Goal: Task Accomplishment & Management: Complete application form

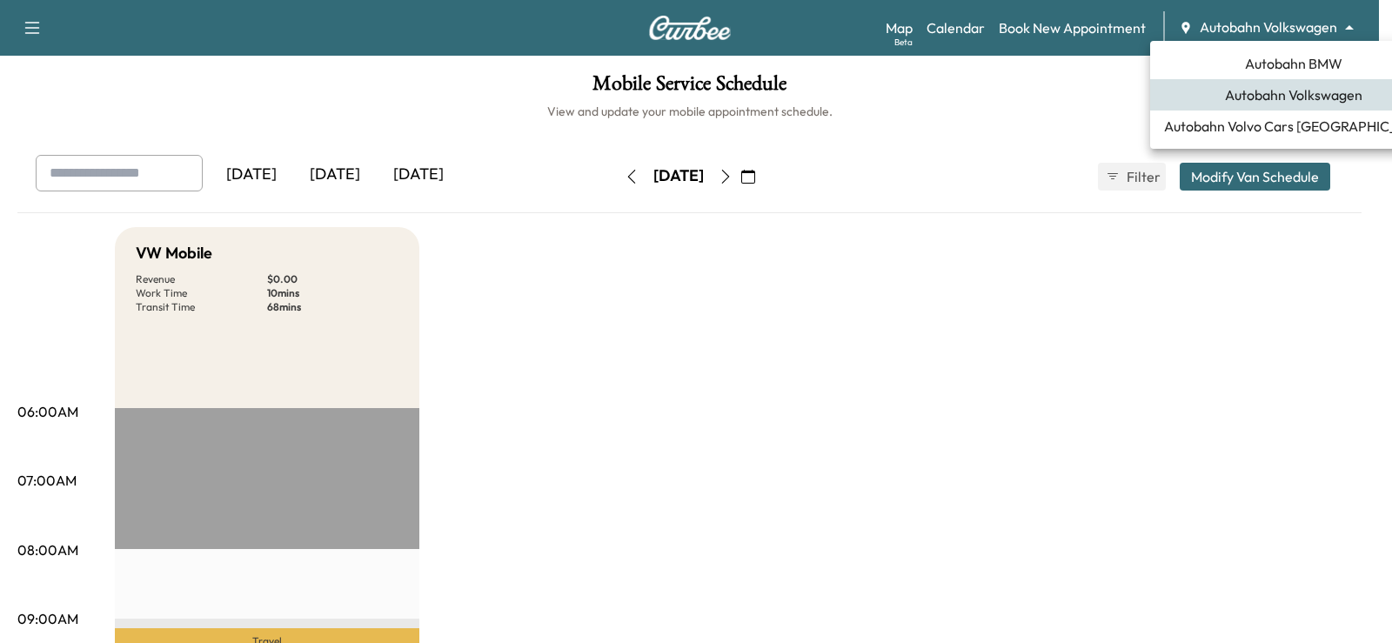
click at [1296, 19] on body "Support Log Out Map Beta Calendar Book New Appointment Autobahn Volkswagen ****…" at bounding box center [696, 321] width 1392 height 643
click at [1289, 64] on span "Autobahn BMW" at bounding box center [1293, 63] width 97 height 21
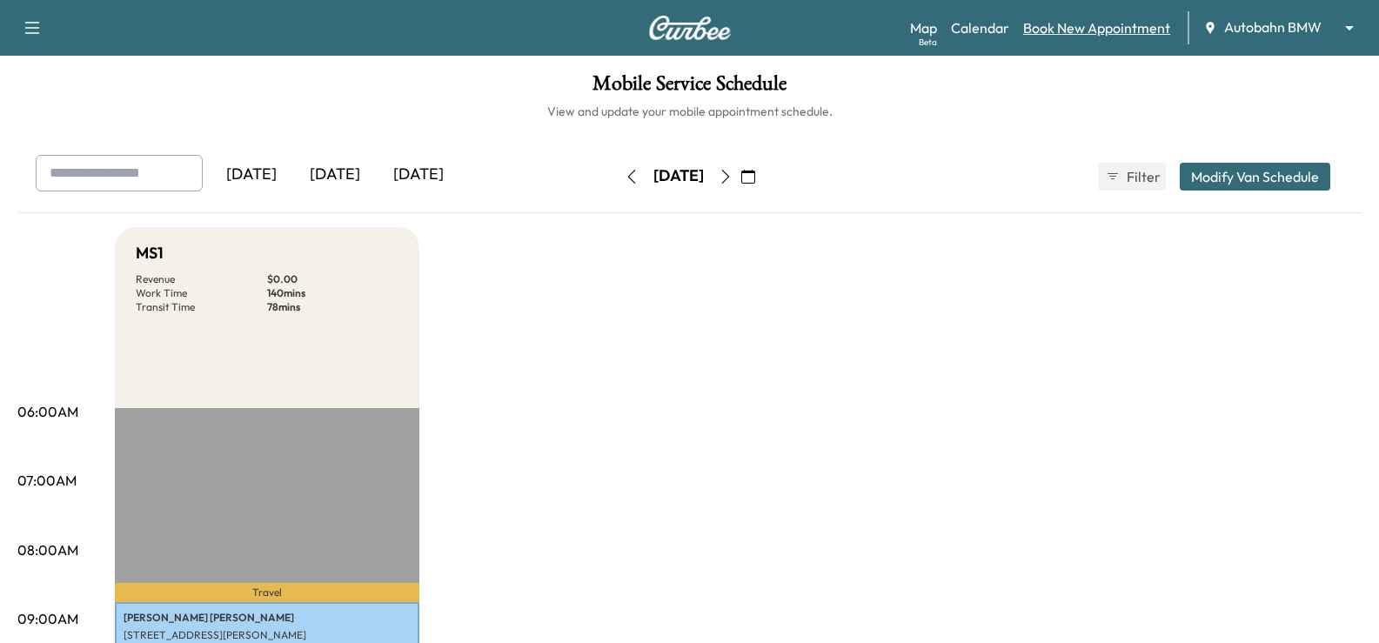
click at [1071, 30] on link "Book New Appointment" at bounding box center [1096, 27] width 147 height 21
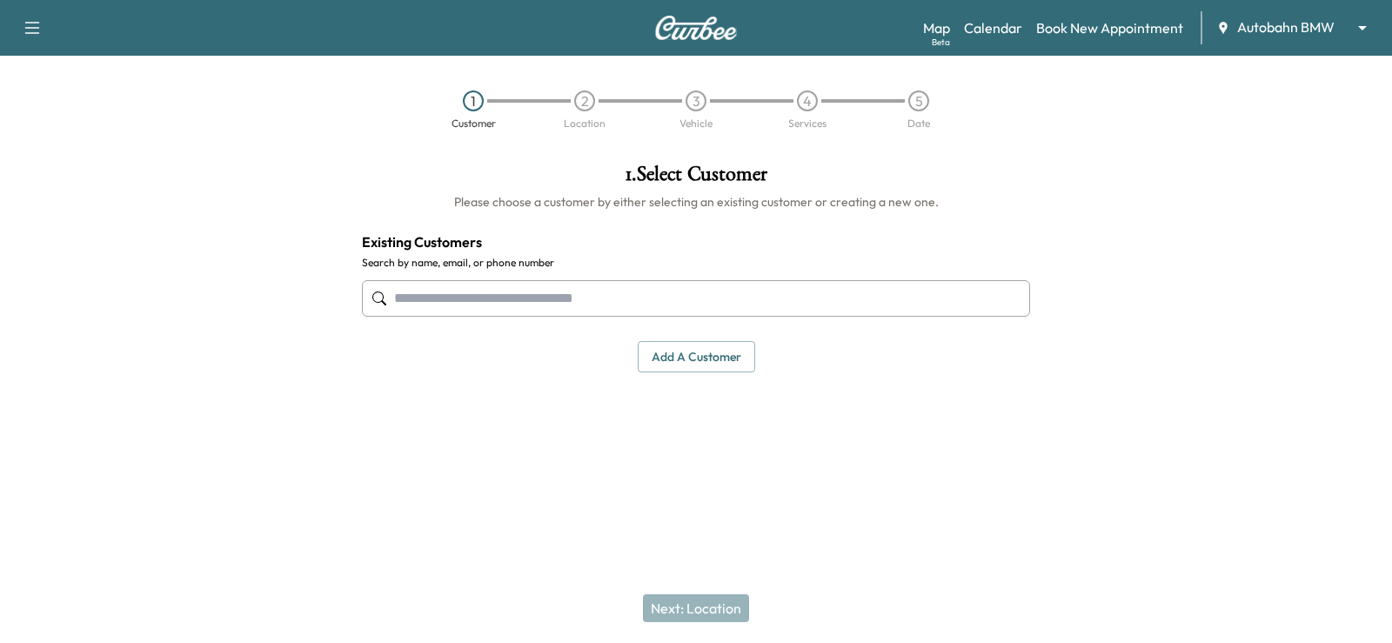
paste input "**********"
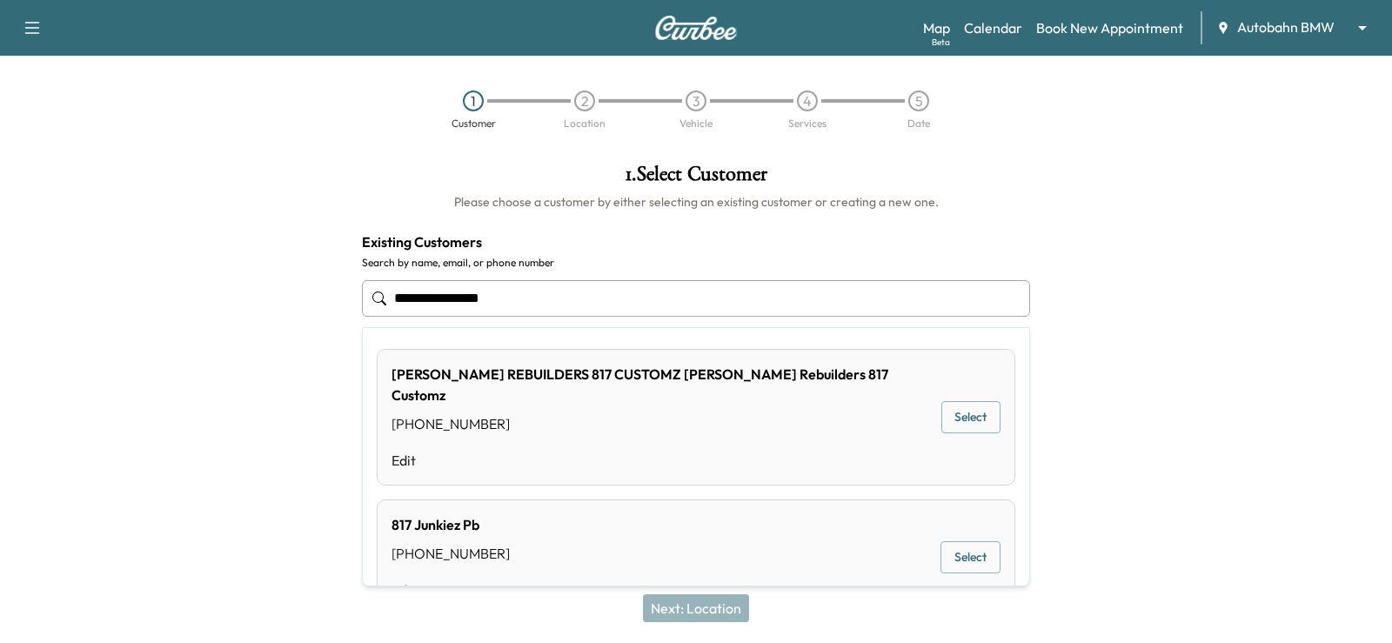
type input "**********"
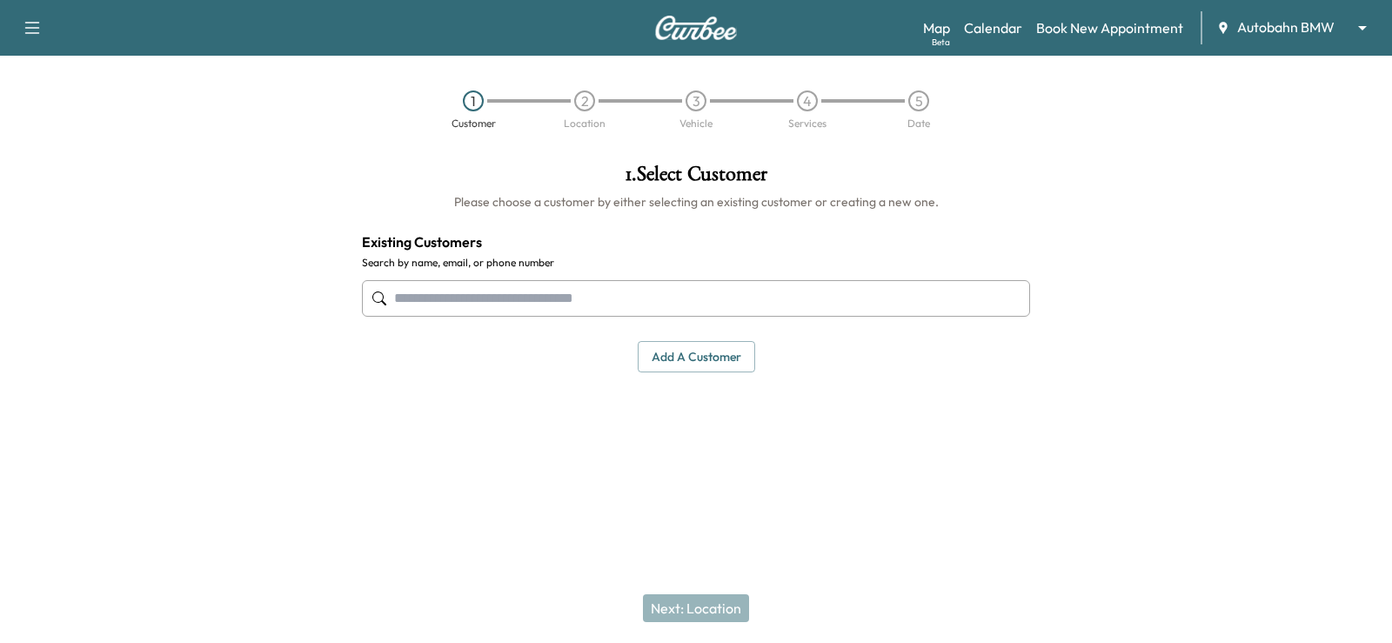
paste input "**********"
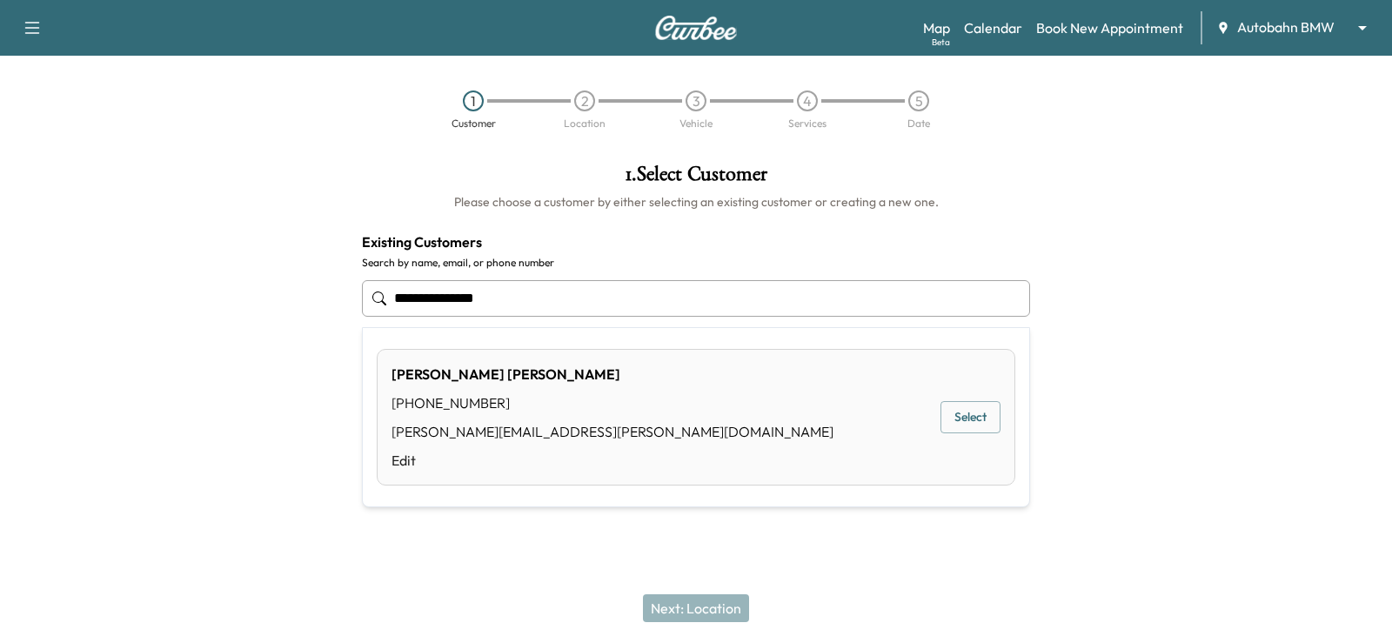
click at [983, 414] on button "Select" at bounding box center [971, 417] width 60 height 32
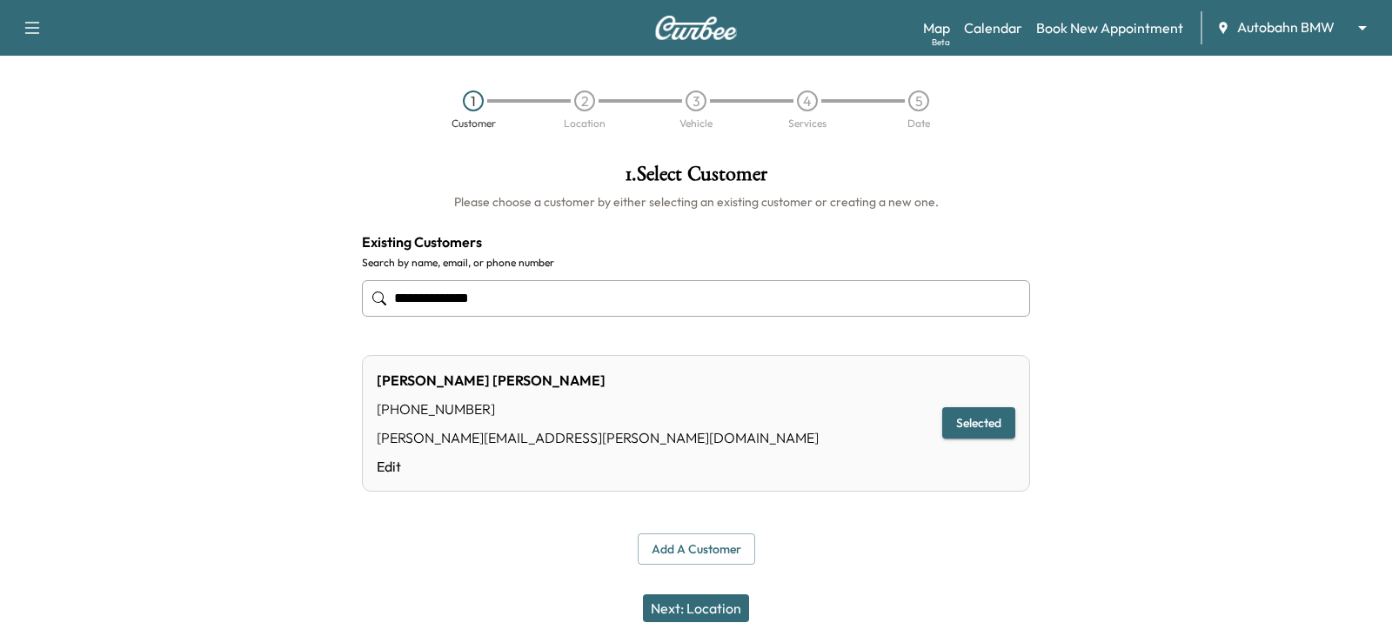
type input "**********"
click at [707, 607] on button "Next: Location" at bounding box center [696, 608] width 106 height 28
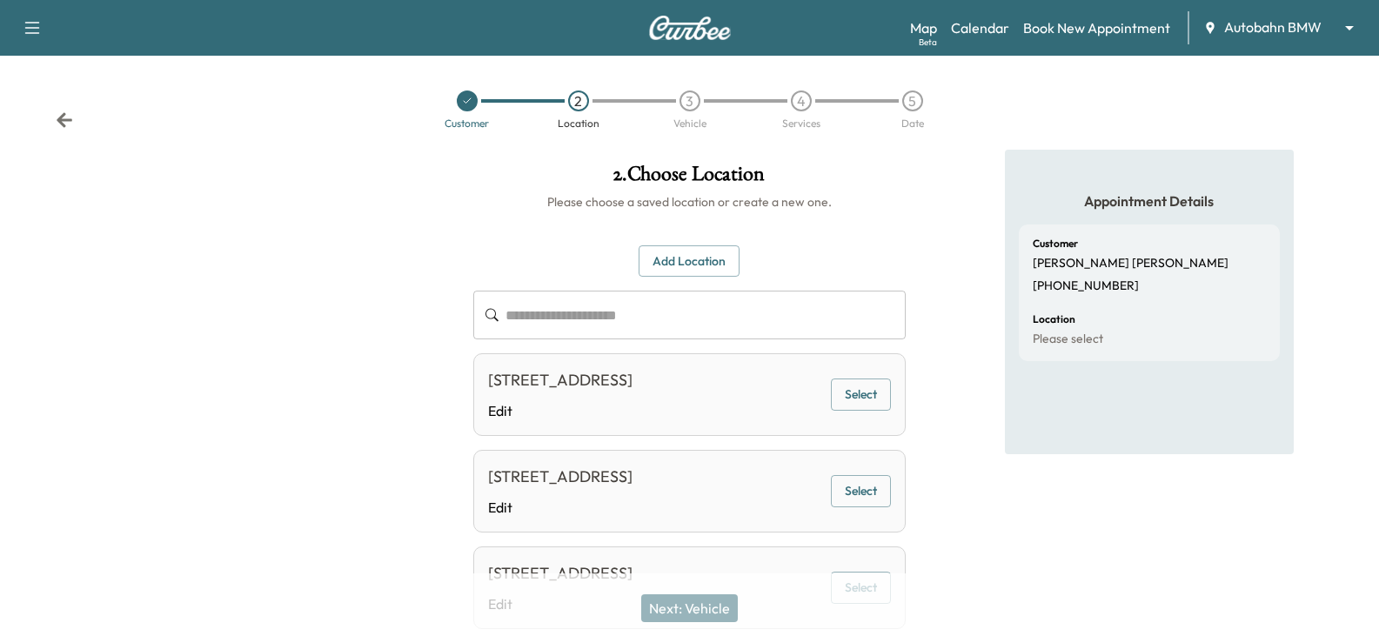
click at [862, 403] on button "Select" at bounding box center [861, 395] width 60 height 32
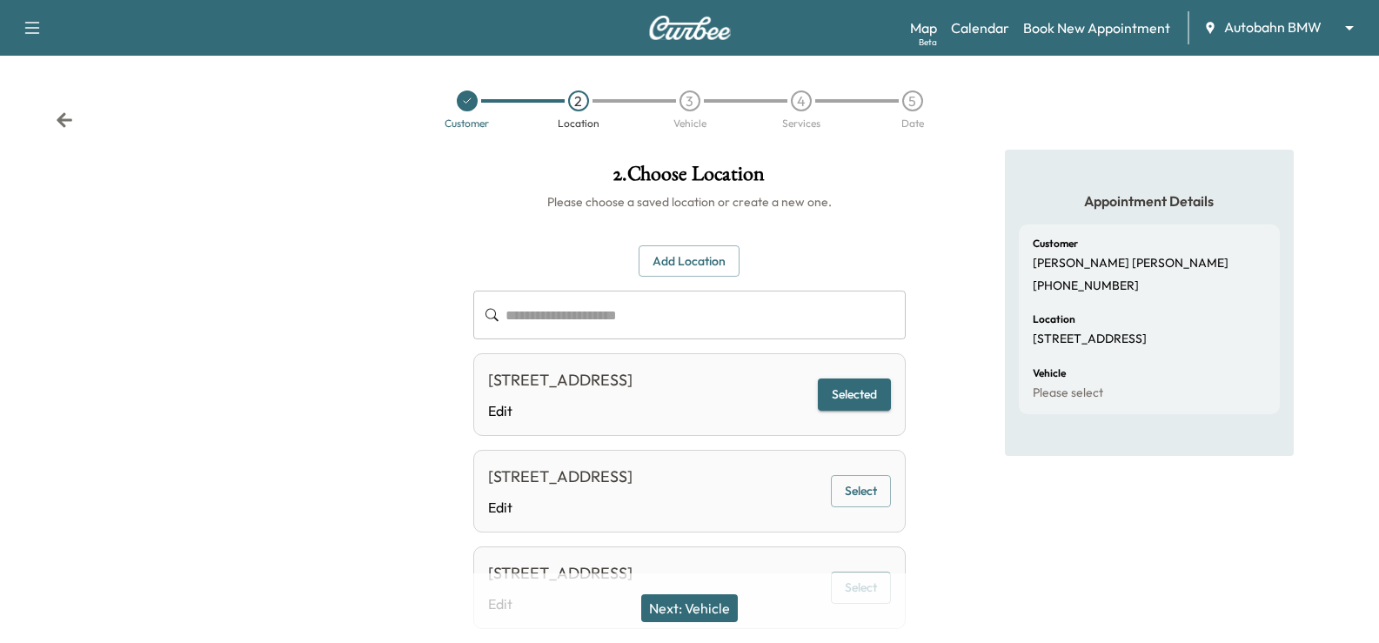
click at [700, 612] on button "Next: Vehicle" at bounding box center [689, 608] width 97 height 28
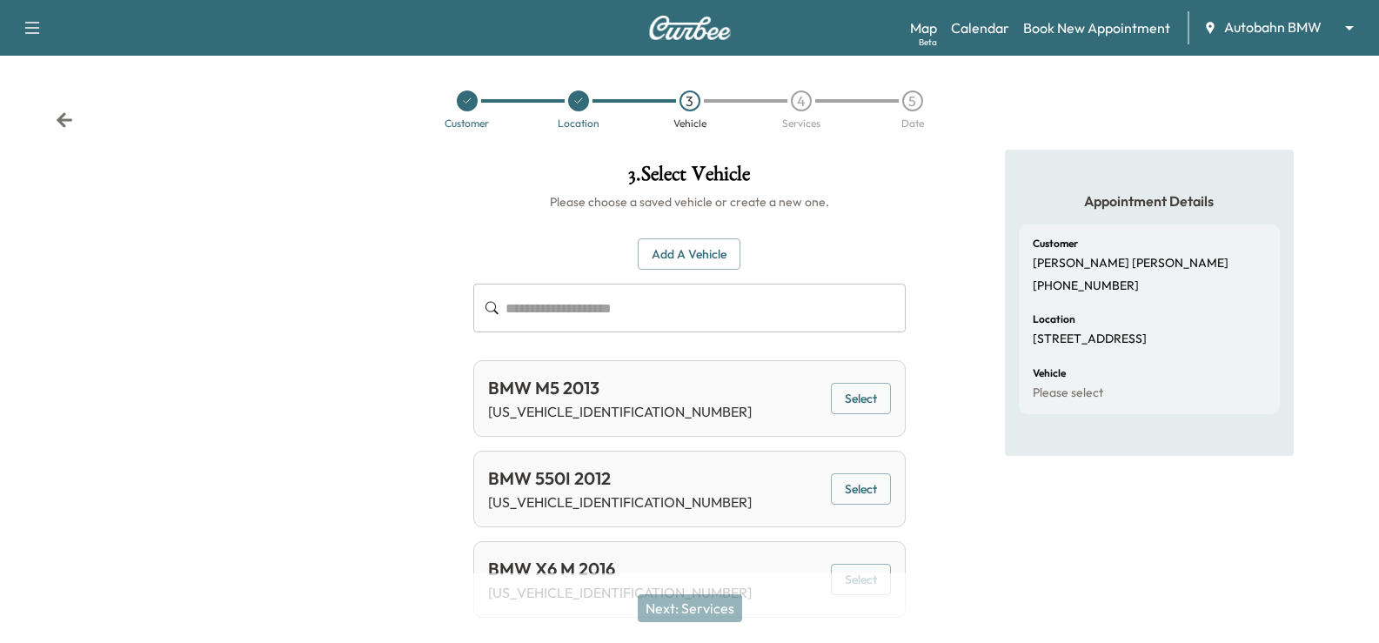
click at [58, 124] on icon at bounding box center [64, 119] width 17 height 17
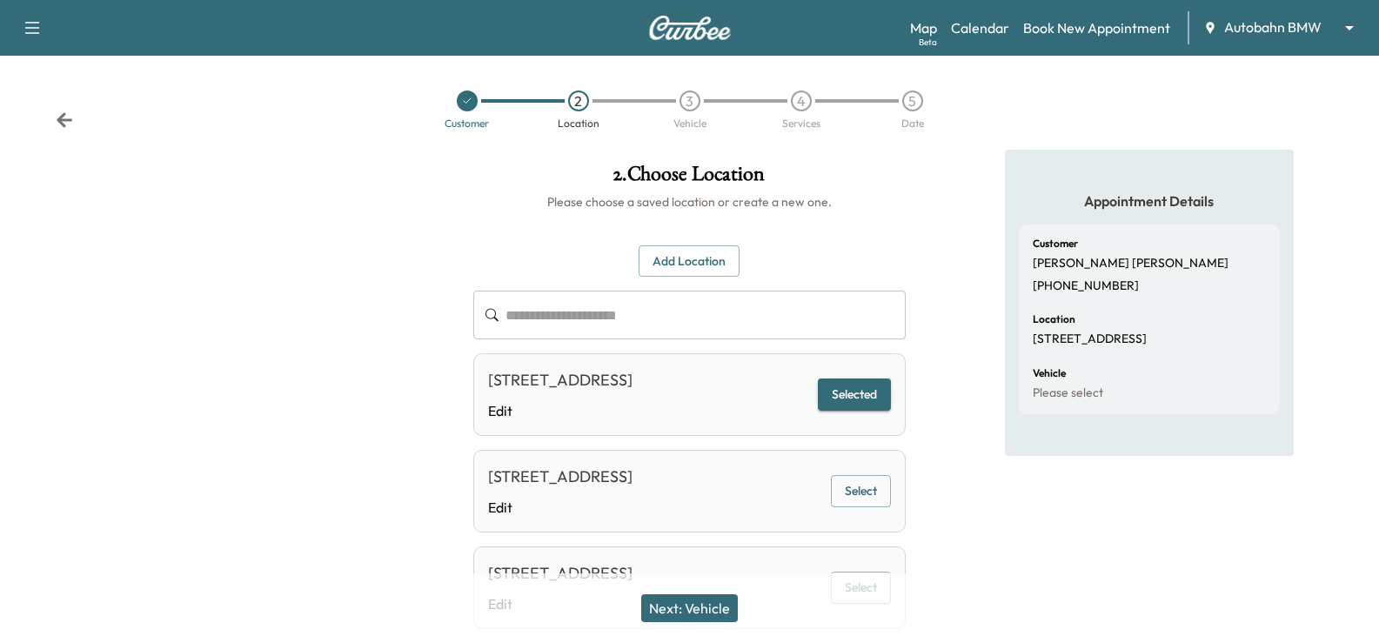
click at [679, 267] on button "Add Location" at bounding box center [689, 261] width 101 height 32
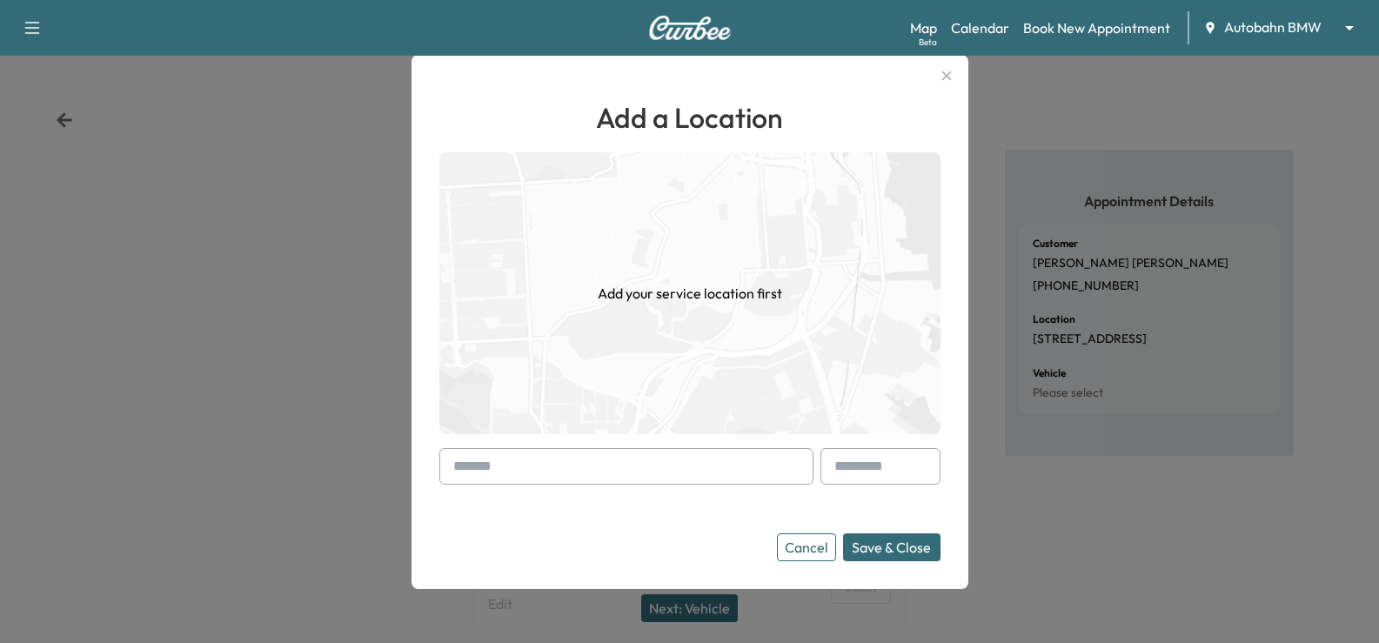
click at [570, 433] on img at bounding box center [689, 293] width 501 height 282
click at [559, 465] on input "text" at bounding box center [626, 466] width 374 height 37
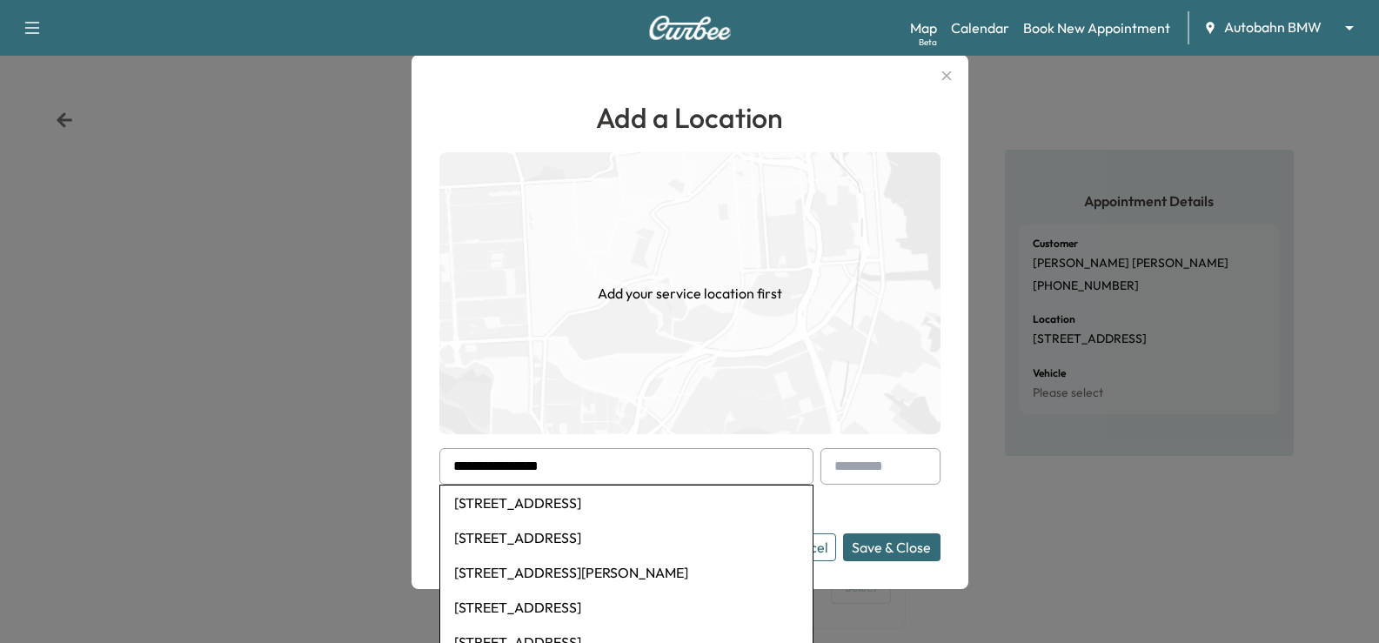
click at [573, 518] on li "[STREET_ADDRESS]" at bounding box center [626, 503] width 372 height 35
type input "**********"
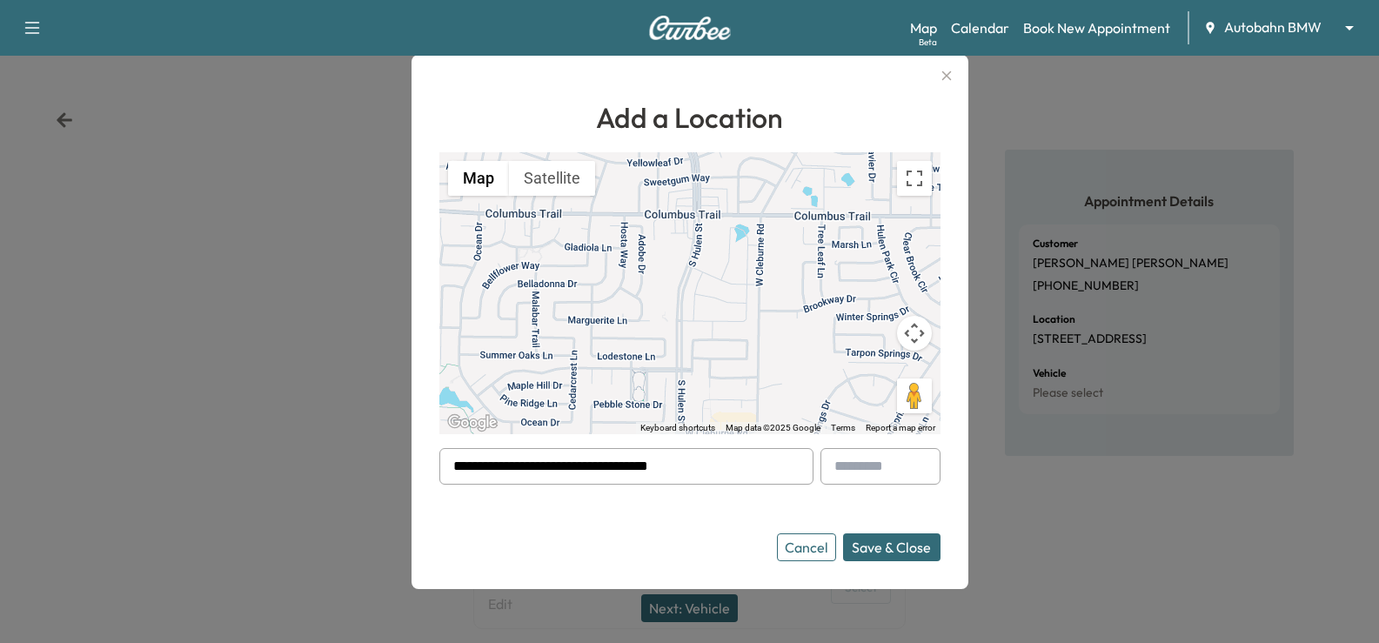
click at [909, 540] on button "Save & Close" at bounding box center [891, 547] width 97 height 28
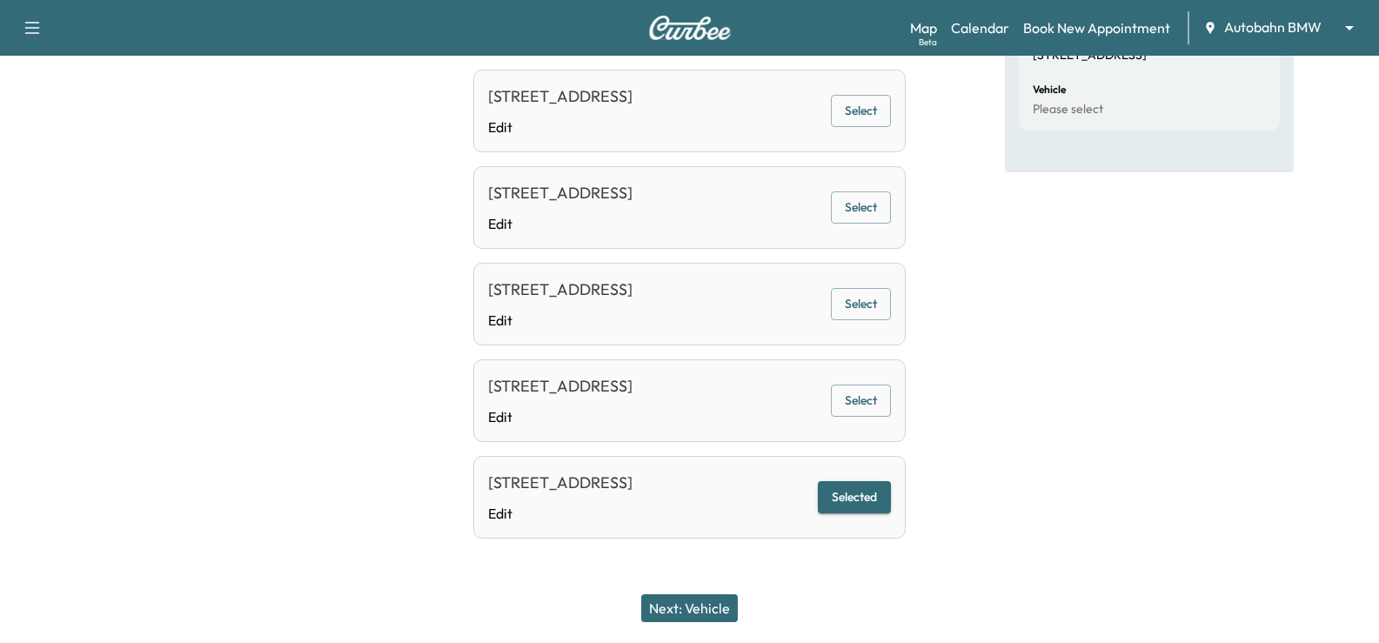
click at [687, 599] on button "Next: Vehicle" at bounding box center [689, 608] width 97 height 28
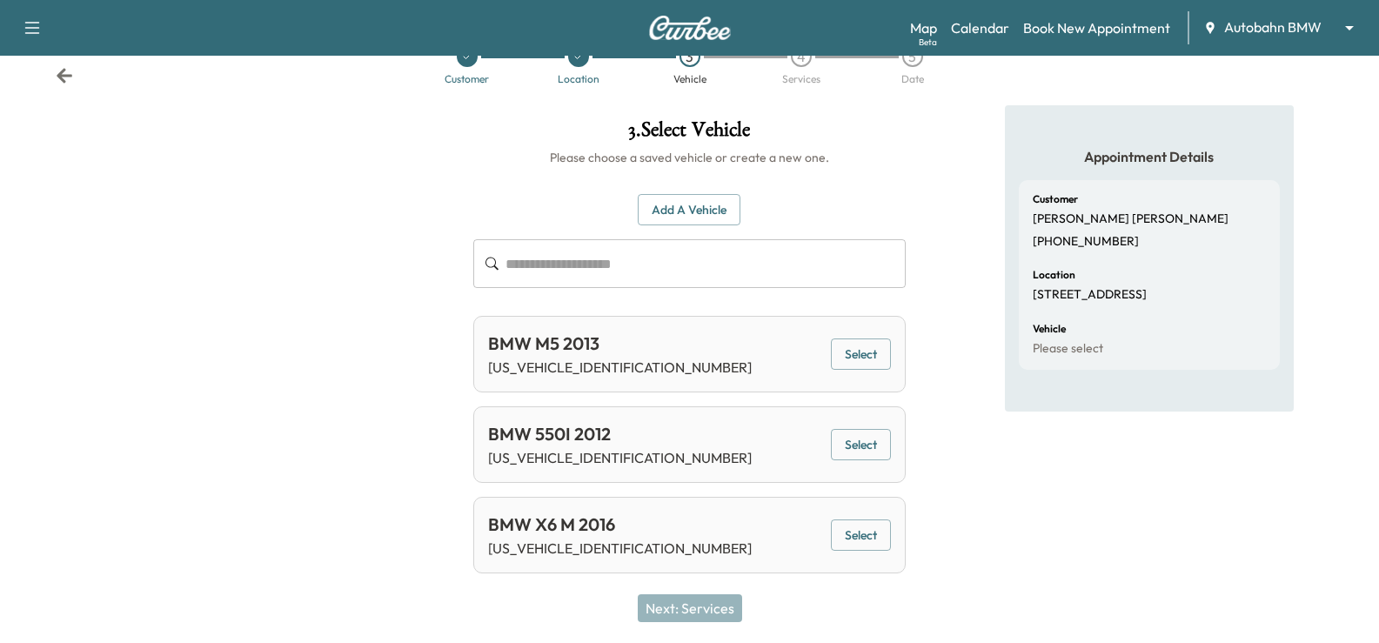
scroll to position [44, 0]
click at [876, 545] on button "Select" at bounding box center [861, 536] width 60 height 32
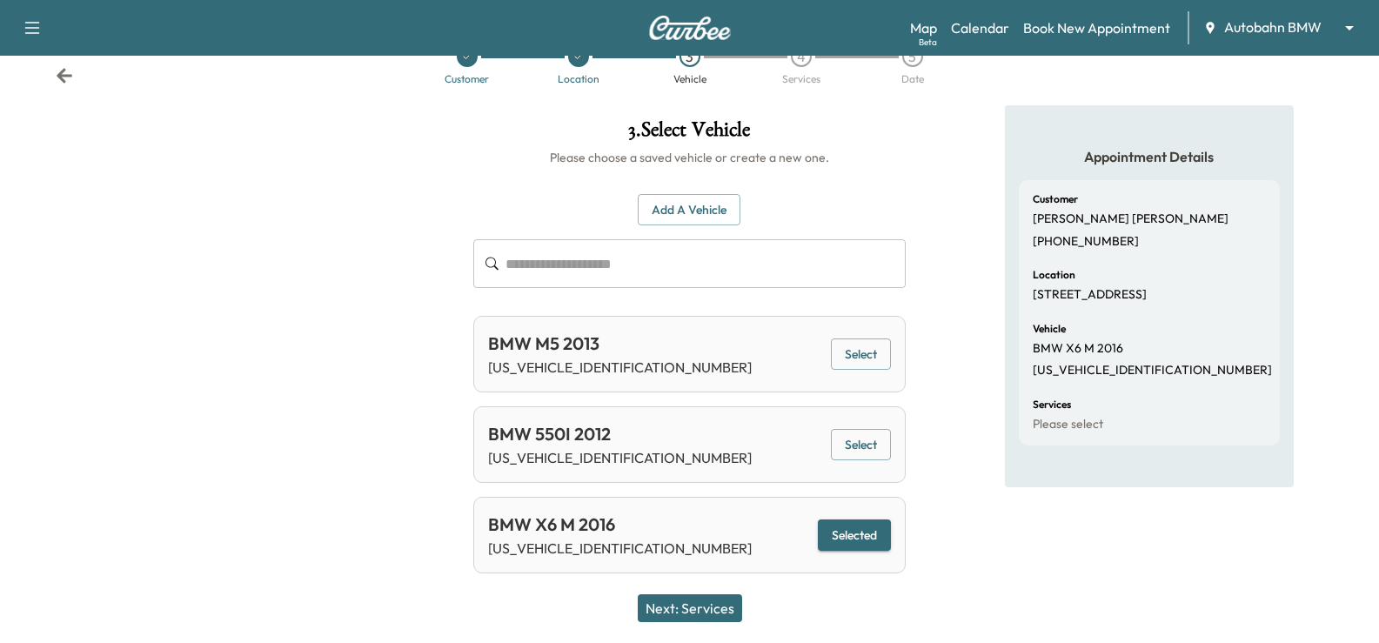
click at [714, 631] on div "Next: Services" at bounding box center [689, 608] width 1379 height 70
click at [714, 614] on button "Next: Services" at bounding box center [690, 608] width 104 height 28
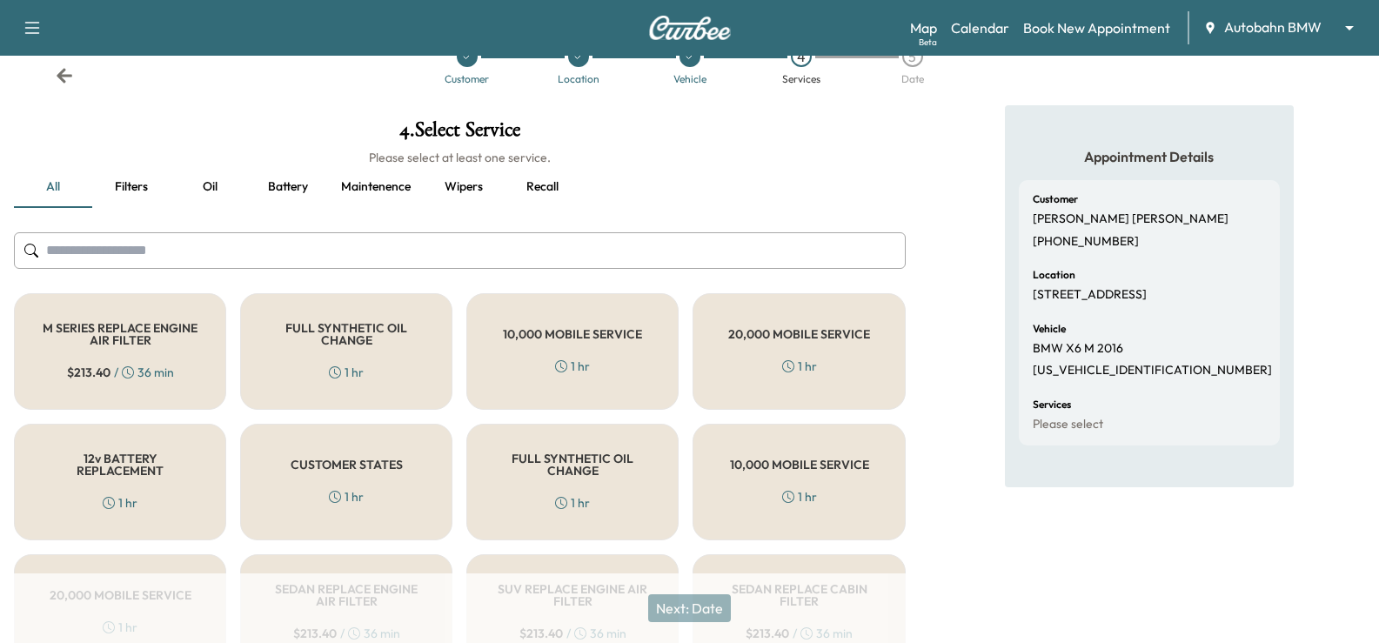
drag, startPoint x: 1027, startPoint y: 568, endPoint x: 467, endPoint y: 205, distance: 667.4
click at [1005, 546] on div "Appointment Details Customer [PERSON_NAME] [PHONE_NUMBER] Location [STREET_ADDR…" at bounding box center [1149, 578] width 289 height 947
click at [386, 365] on div "FULL SYNTHETIC OIL CHANGE 1 hr" at bounding box center [346, 351] width 212 height 117
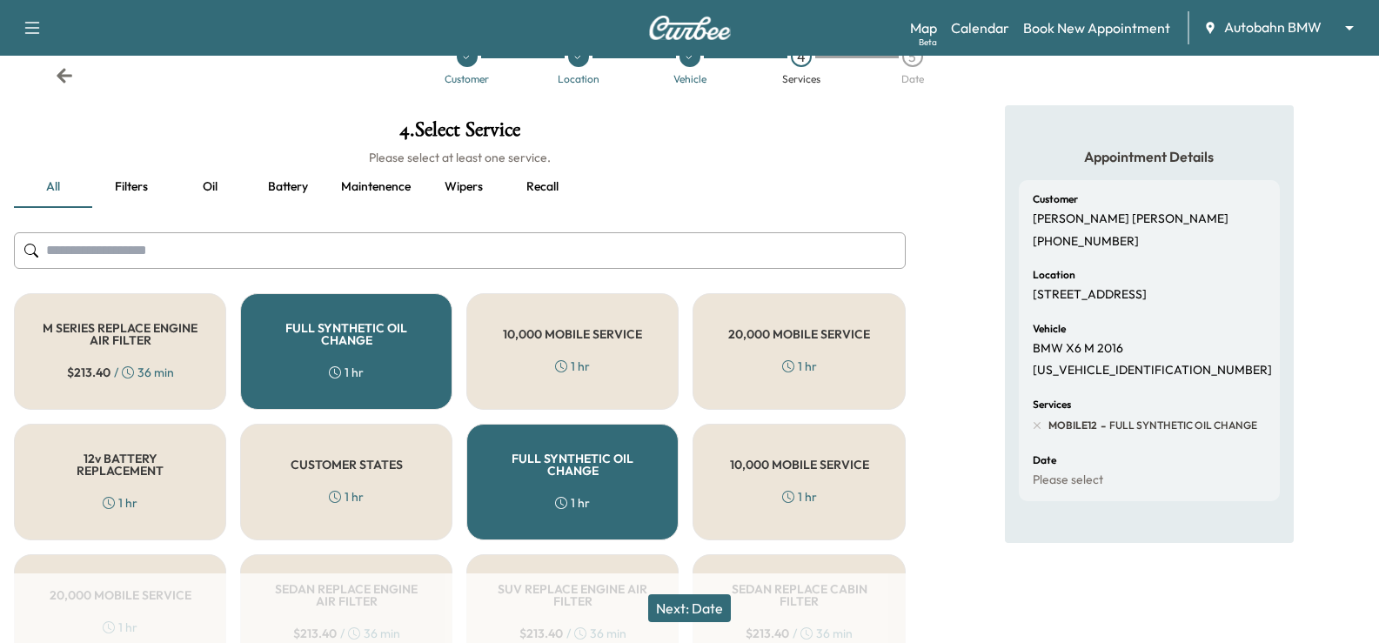
click at [687, 619] on button "Next: Date" at bounding box center [689, 608] width 83 height 28
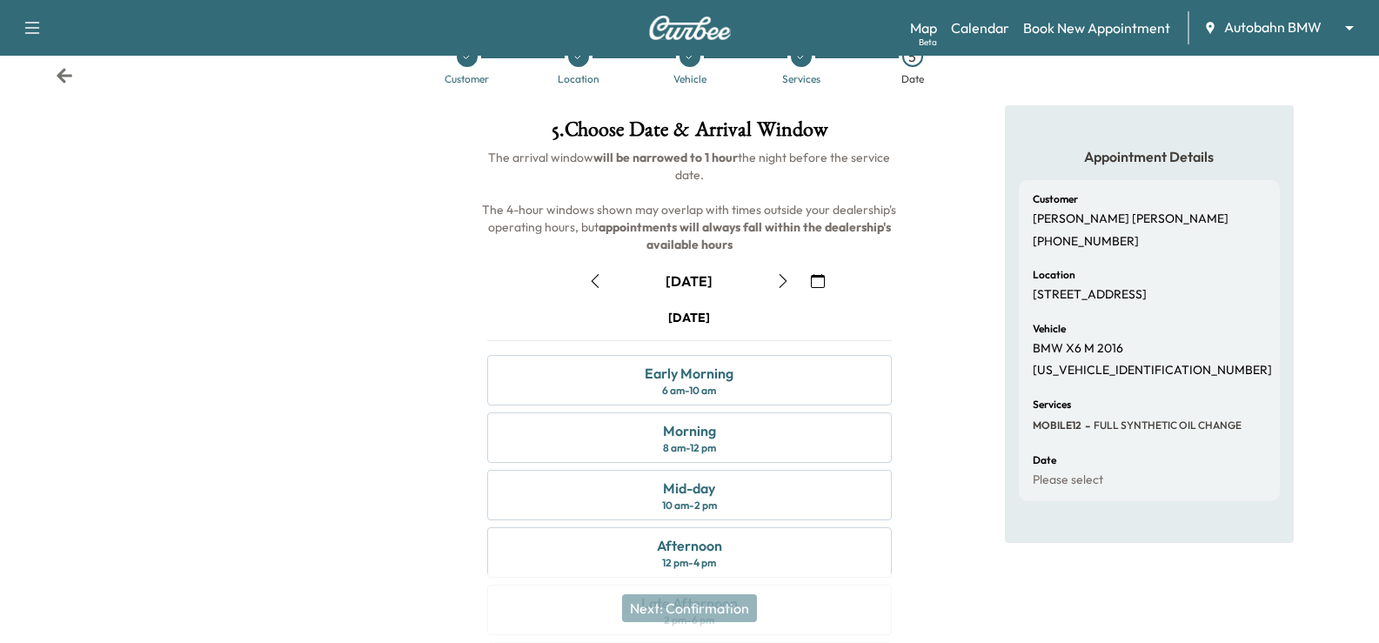
click at [779, 283] on icon "button" at bounding box center [783, 281] width 14 height 14
click at [788, 278] on icon "button" at bounding box center [783, 281] width 14 height 14
click at [785, 278] on icon "button" at bounding box center [783, 281] width 14 height 14
click at [743, 496] on div "Mid-day 10 am - 2 pm" at bounding box center [689, 495] width 404 height 50
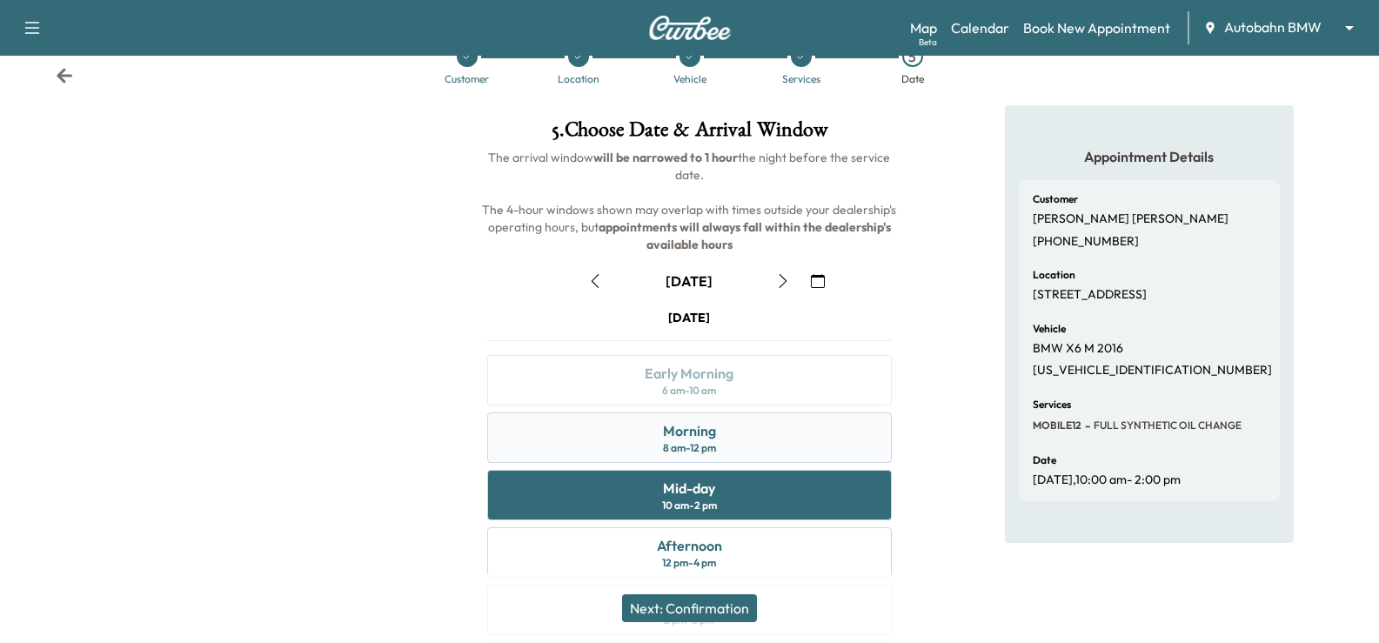
click at [786, 441] on div "Morning 8 am - 12 pm" at bounding box center [689, 437] width 404 height 50
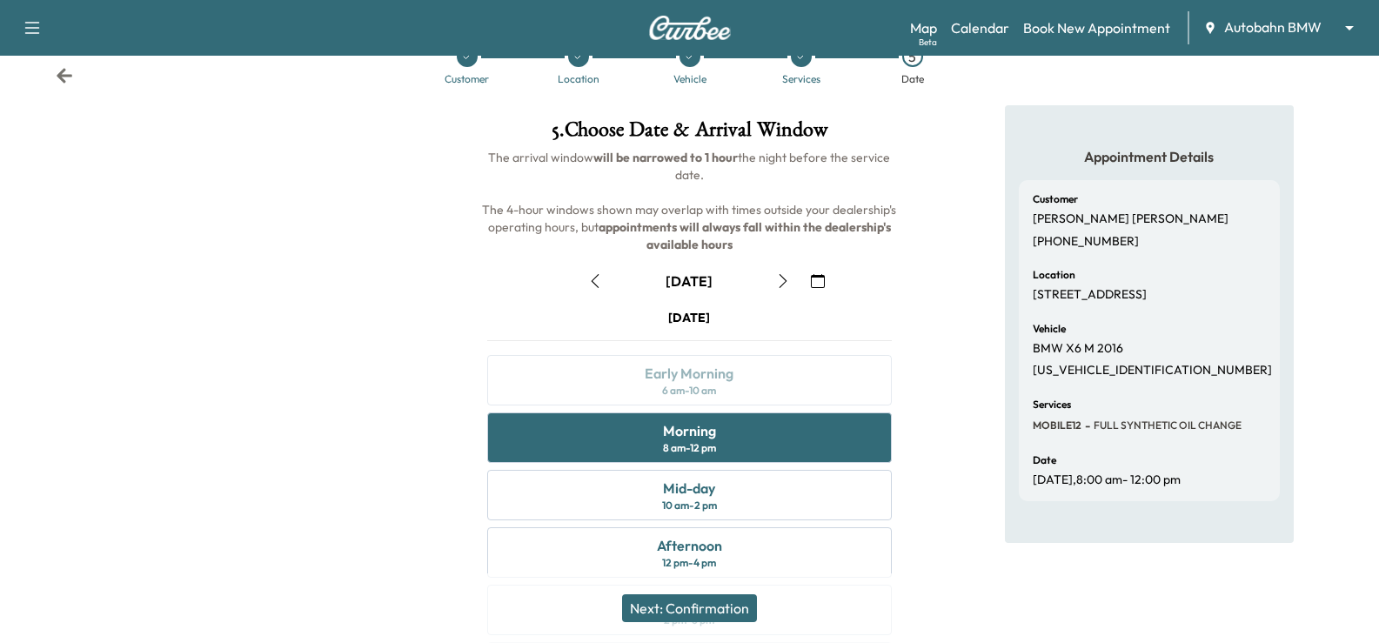
click at [733, 603] on button "Next: Confirmation" at bounding box center [689, 608] width 135 height 28
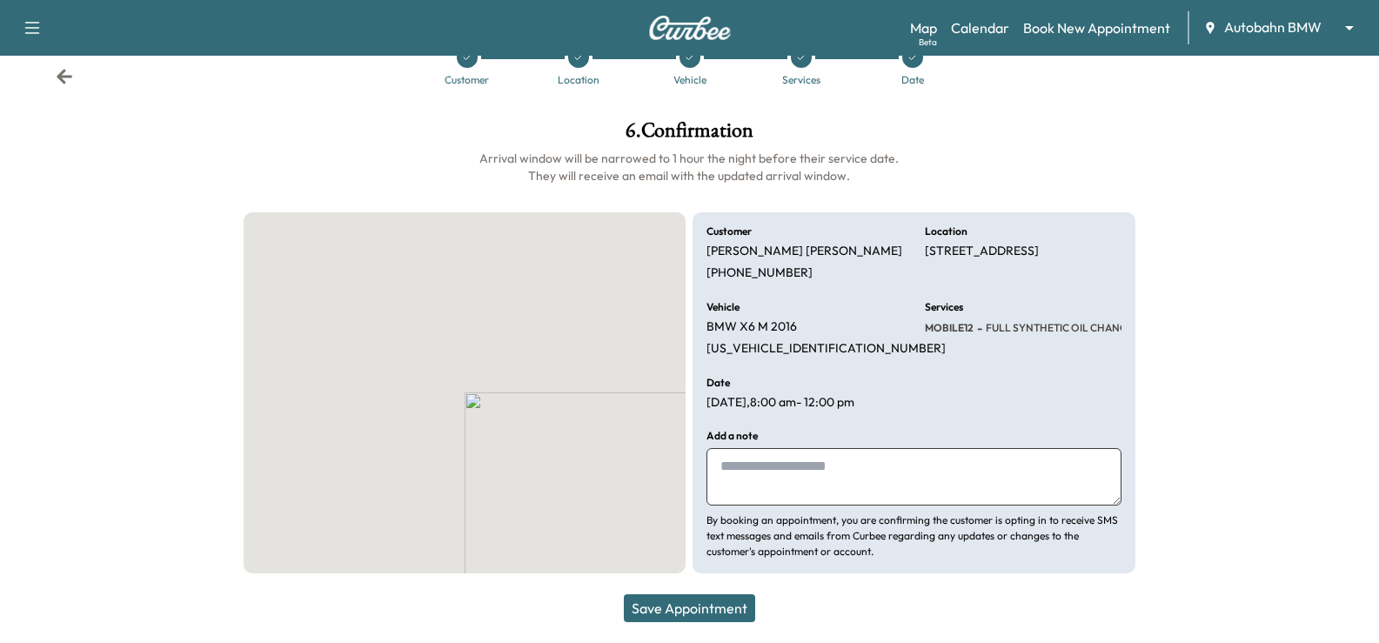
scroll to position [44, 0]
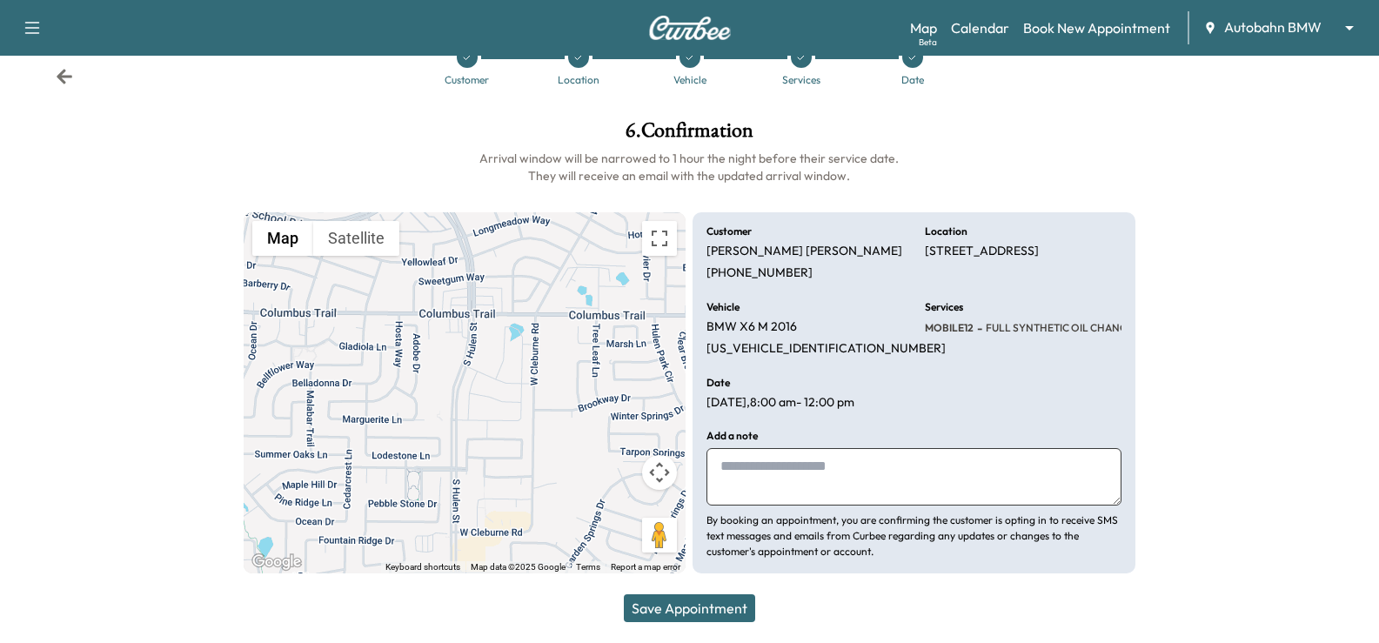
click at [865, 482] on textarea at bounding box center [914, 476] width 414 height 57
type textarea "*"
type textarea "**********"
drag, startPoint x: 709, startPoint y: 600, endPoint x: 768, endPoint y: 486, distance: 128.0
click at [709, 600] on button "Save Appointment" at bounding box center [689, 608] width 131 height 28
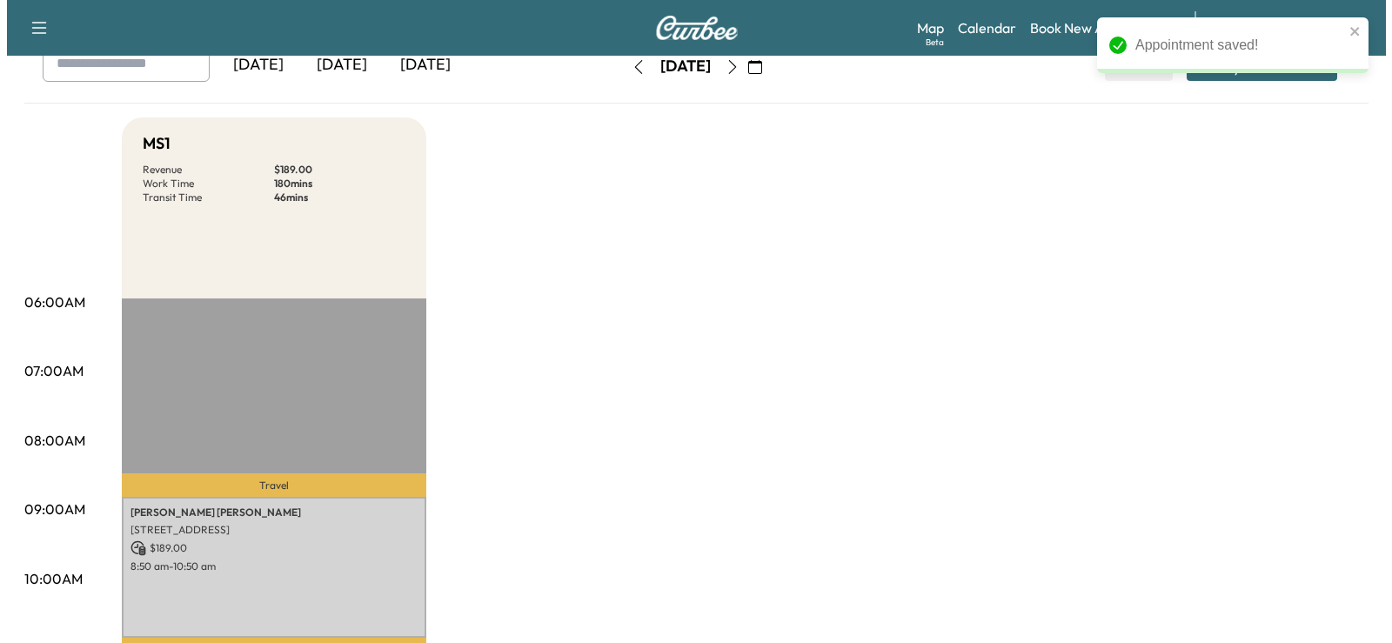
scroll to position [174, 0]
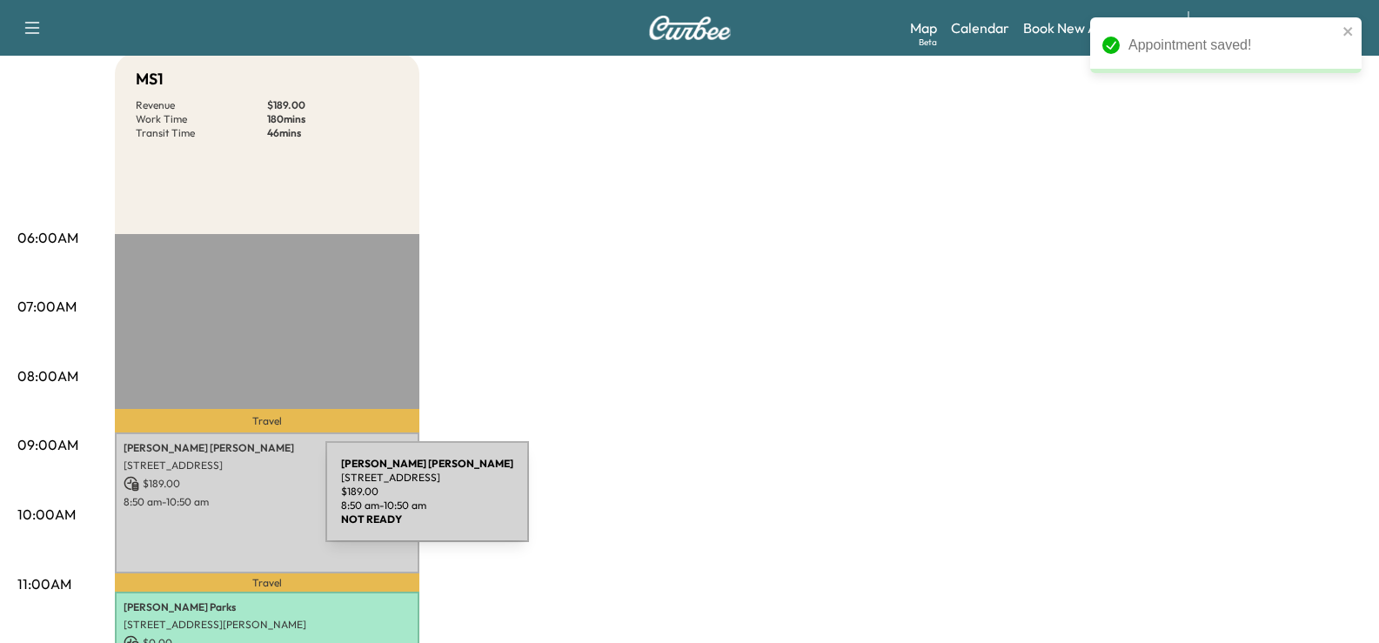
click at [198, 510] on div "[PERSON_NAME] [STREET_ADDRESS] $ 189.00 8:50 am - 10:50 am" at bounding box center [267, 503] width 305 height 141
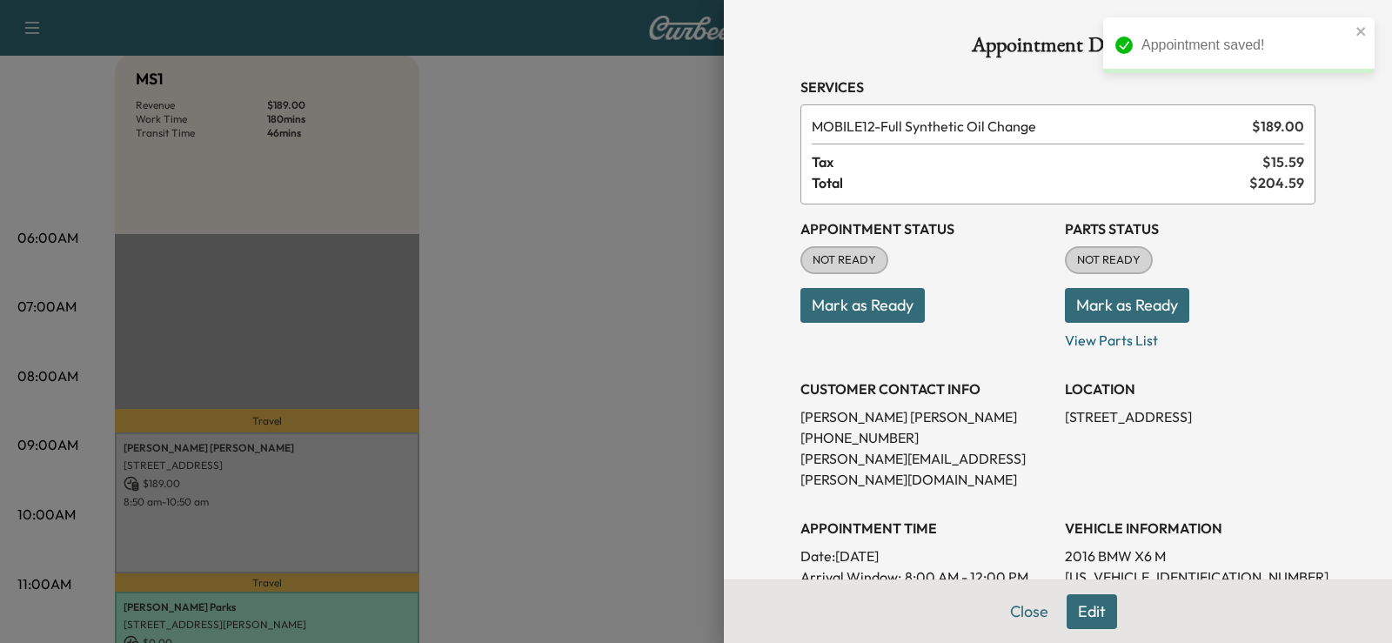
click at [865, 293] on button "Mark as Ready" at bounding box center [863, 305] width 124 height 35
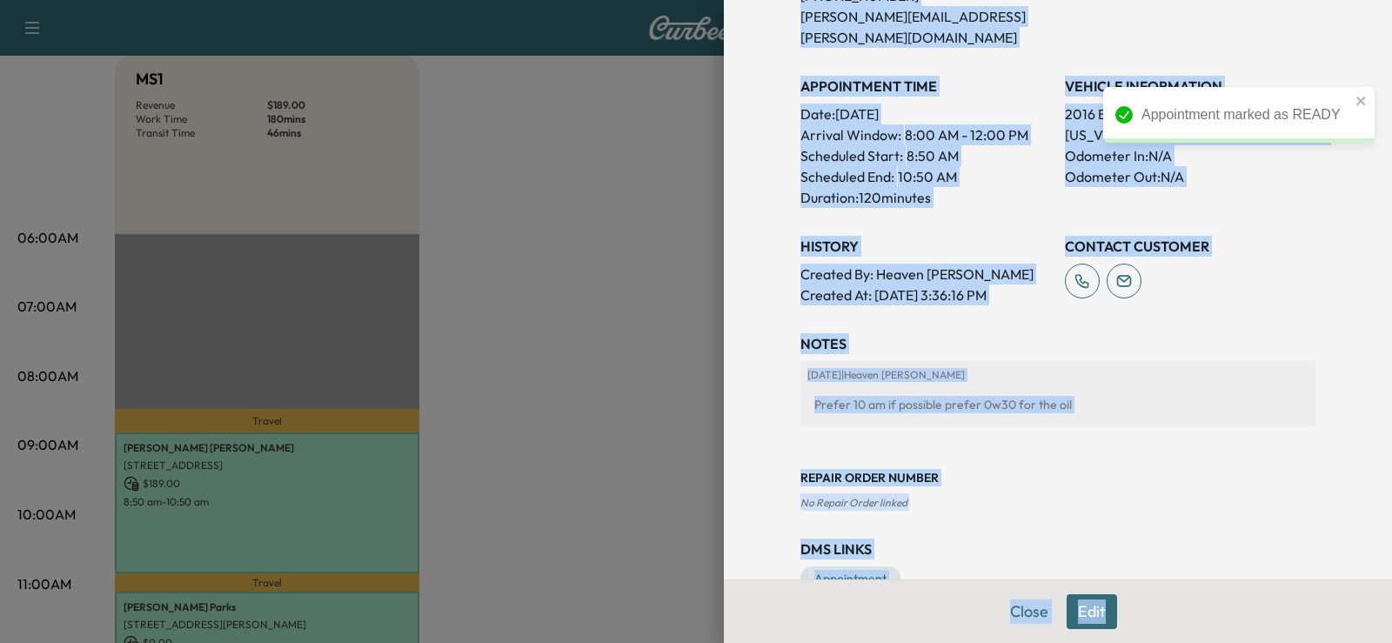
scroll to position [467, 0]
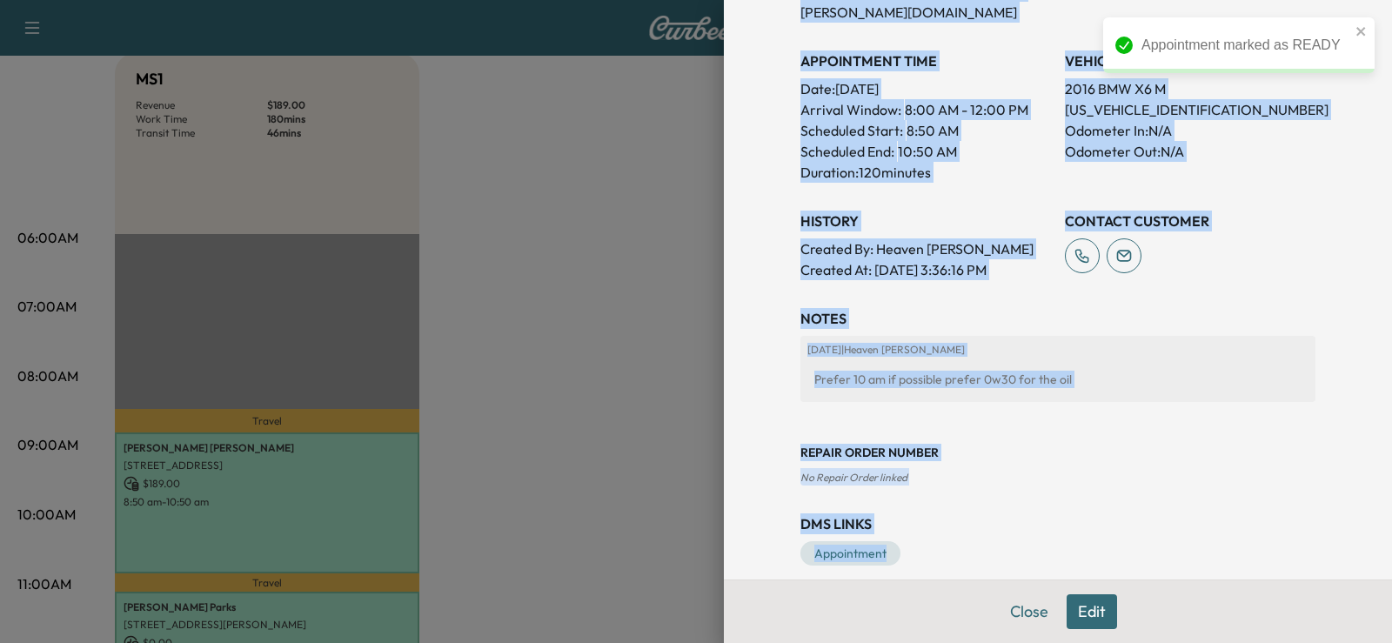
drag, startPoint x: 777, startPoint y: 74, endPoint x: 1114, endPoint y: 518, distance: 557.1
click at [1114, 518] on div "Appointment Details Services MOBILE12 - Full Synthetic Oil Change $ 189.00 Tax …" at bounding box center [1058, 67] width 557 height 1068
copy div "Services MOBILE12 - Full Synthetic Oil Change $ 189.00 Tax $ 15.59 Total $ 204.…"
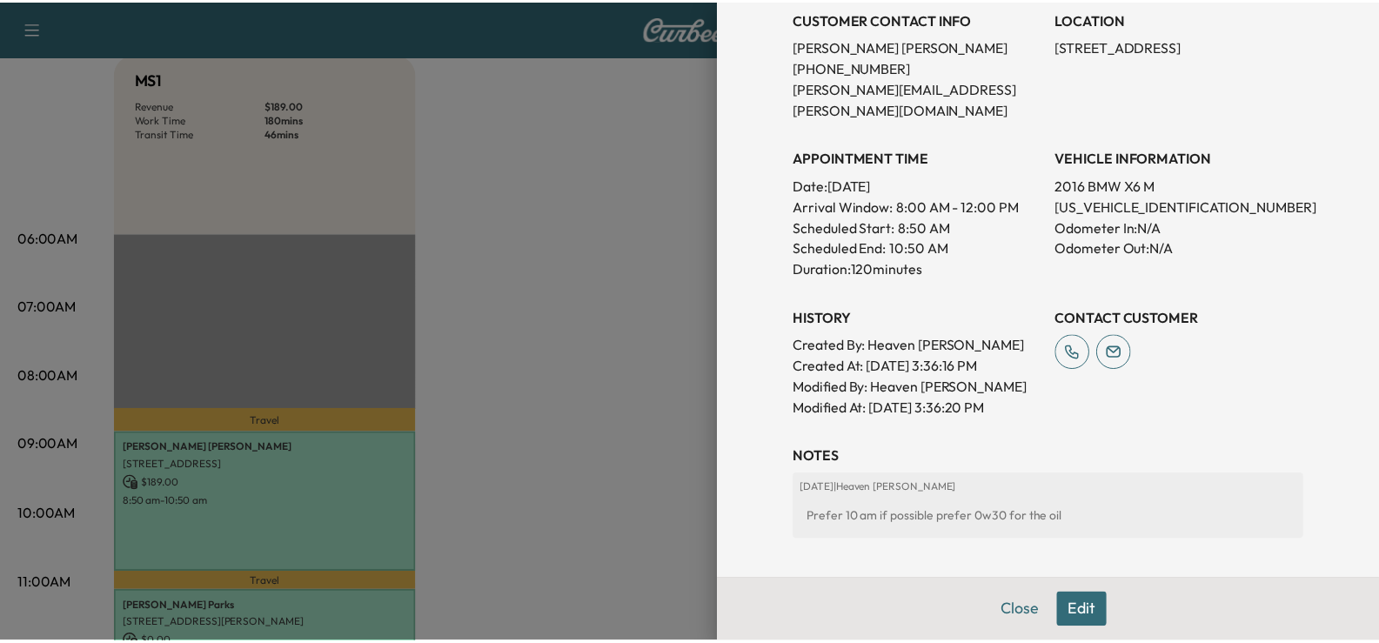
scroll to position [509, 0]
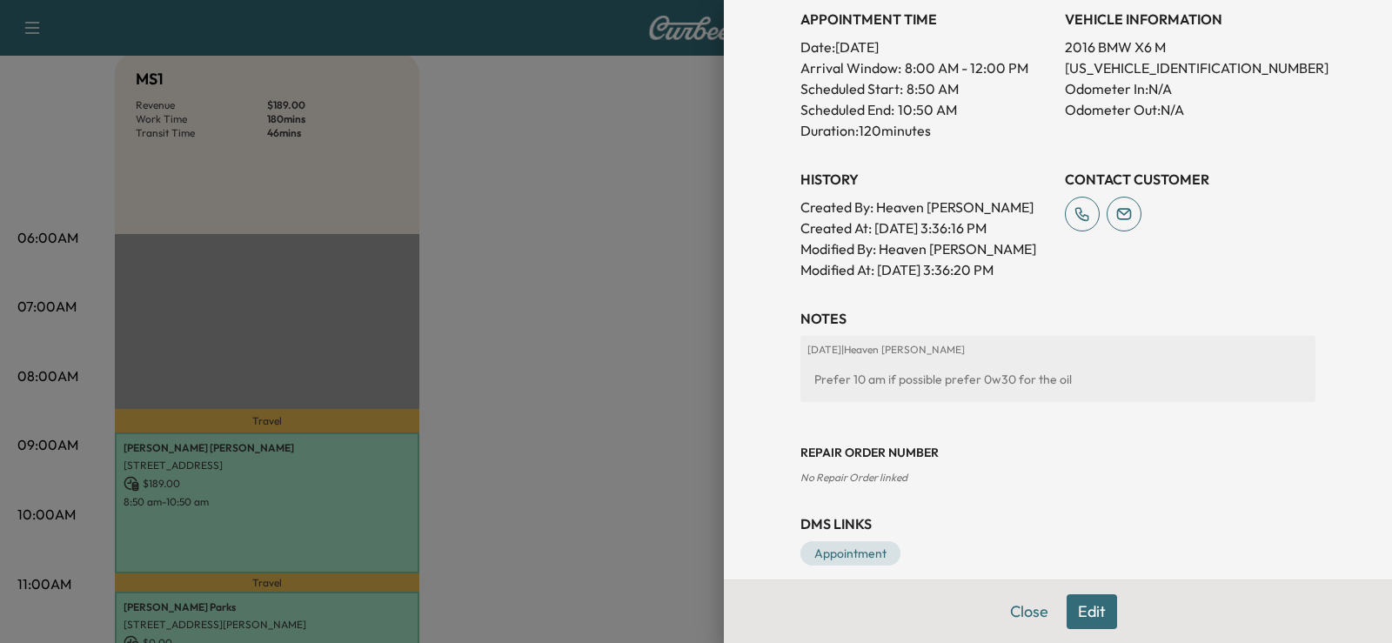
click at [667, 500] on div at bounding box center [696, 321] width 1392 height 643
